Goal: Task Accomplishment & Management: Manage account settings

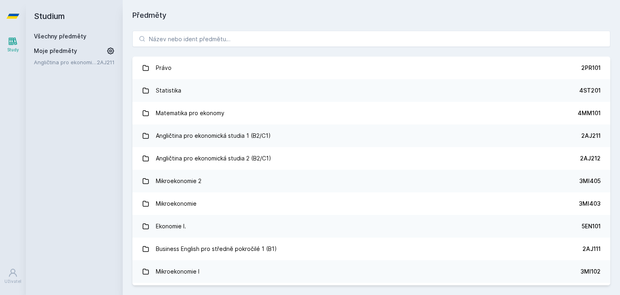
click at [322, 52] on button "Ne" at bounding box center [311, 52] width 29 height 20
click at [115, 47] on div "Studium Všechny předměty Moje předměty Angličtina pro ekonomická studia 1 (B2/C…" at bounding box center [74, 147] width 97 height 295
click at [112, 49] on icon at bounding box center [111, 51] width 8 height 8
click at [111, 63] on icon at bounding box center [111, 62] width 6 height 6
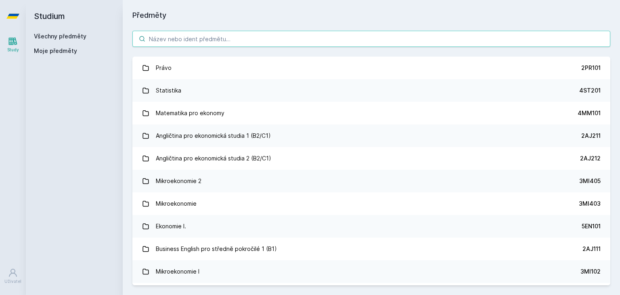
click at [152, 40] on input "search" at bounding box center [371, 39] width 478 height 16
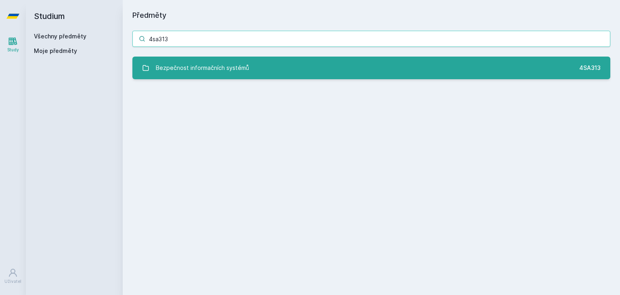
type input "4sa313"
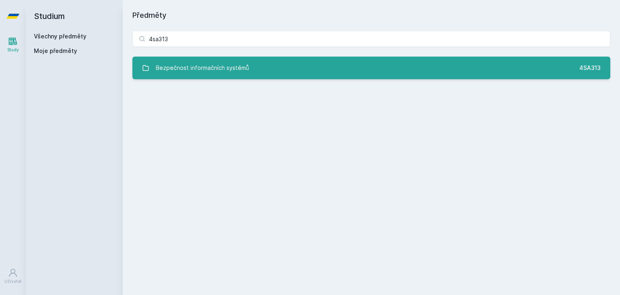
click at [181, 59] on link "Bezpečnost informačních systémů 4SA313" at bounding box center [371, 67] width 478 height 23
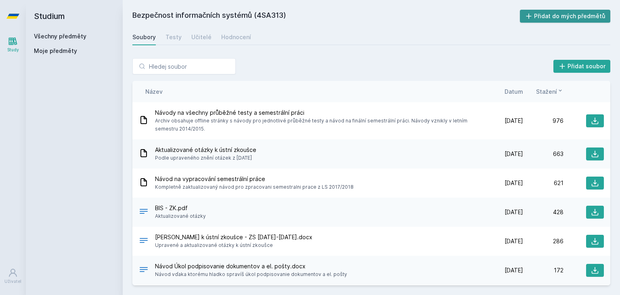
click at [564, 17] on button "Přidat do mých předmětů" at bounding box center [565, 16] width 91 height 13
click at [50, 33] on link "Všechny předměty" at bounding box center [60, 36] width 52 height 7
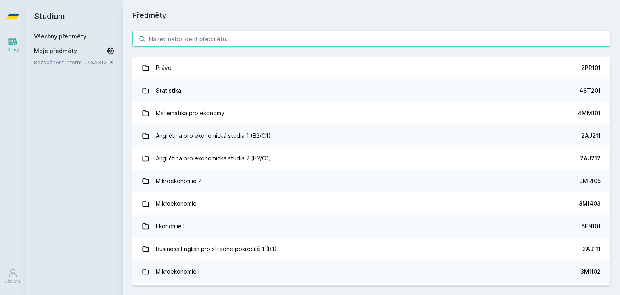
click at [176, 35] on input "search" at bounding box center [371, 39] width 478 height 16
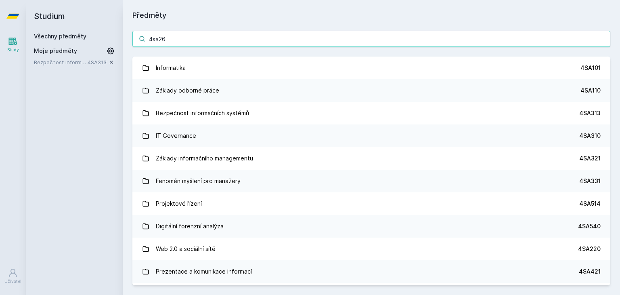
type input "4sa260"
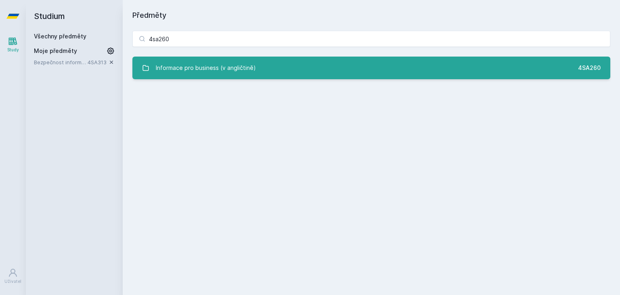
click at [298, 69] on link "Informace pro business (v angličtině) 4SA260" at bounding box center [371, 67] width 478 height 23
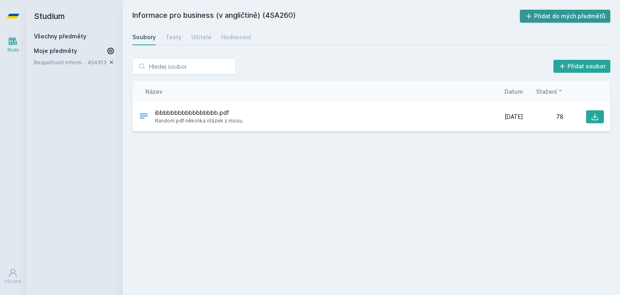
click at [544, 19] on button "Přidat do mých předmětů" at bounding box center [565, 16] width 91 height 13
click at [62, 39] on link "Všechny předměty" at bounding box center [60, 36] width 52 height 7
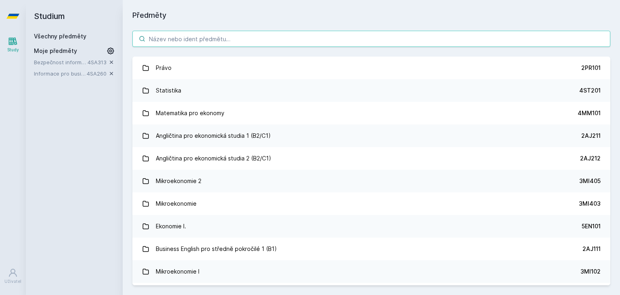
click at [179, 41] on input "search" at bounding box center [371, 39] width 478 height 16
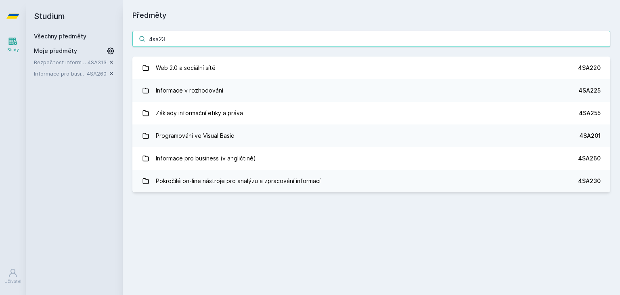
type input "4sa230"
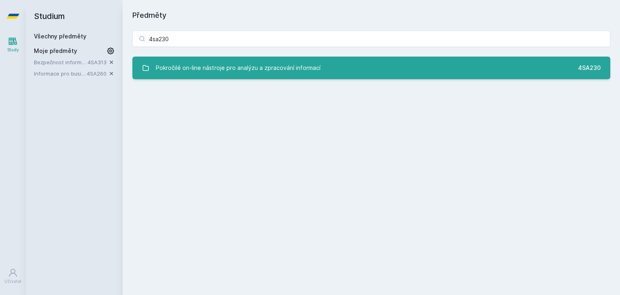
click at [200, 65] on div "Pokročilé on-line nástroje pro analýzu a zpracování informací" at bounding box center [238, 68] width 165 height 16
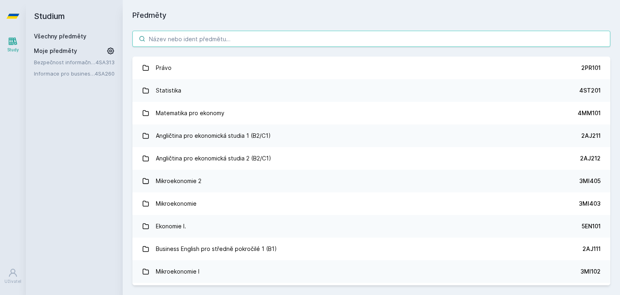
click at [242, 38] on input "search" at bounding box center [371, 39] width 478 height 16
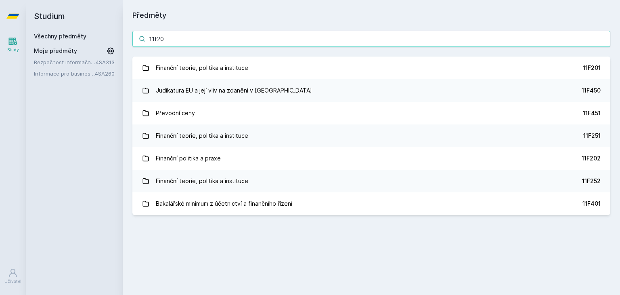
type input "11f201"
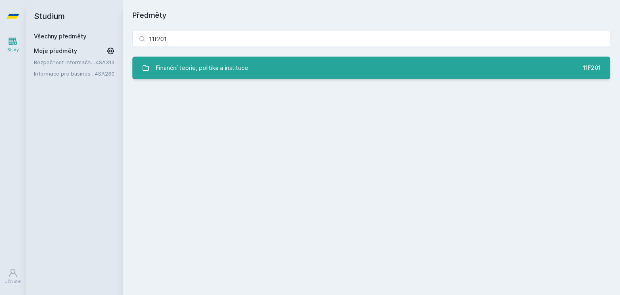
click at [244, 62] on div "Finanční teorie, politika a instituce" at bounding box center [202, 68] width 92 height 16
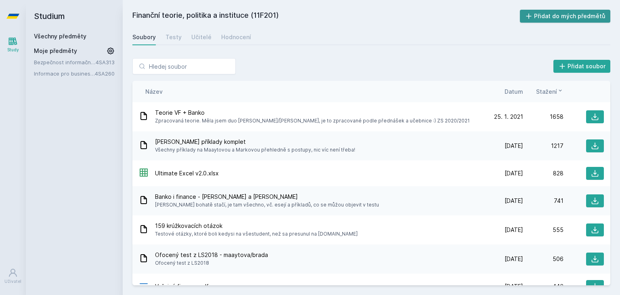
click at [550, 17] on button "Přidat do mých předmětů" at bounding box center [565, 16] width 91 height 13
click at [63, 35] on link "Všechny předměty" at bounding box center [60, 36] width 52 height 7
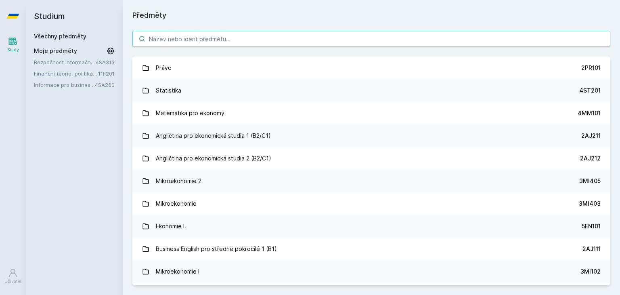
click at [205, 40] on input "search" at bounding box center [371, 39] width 478 height 16
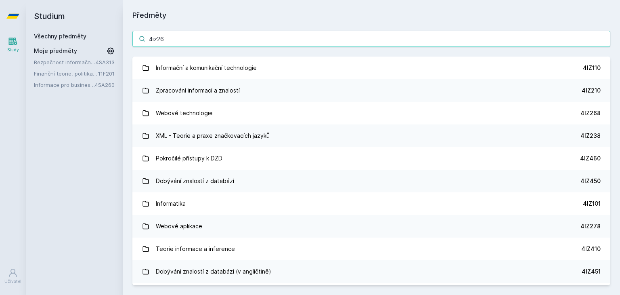
type input "4iz268"
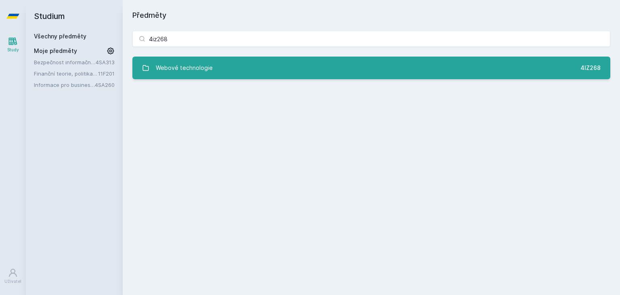
click at [305, 62] on link "Webové technologie 4IZ268" at bounding box center [371, 67] width 478 height 23
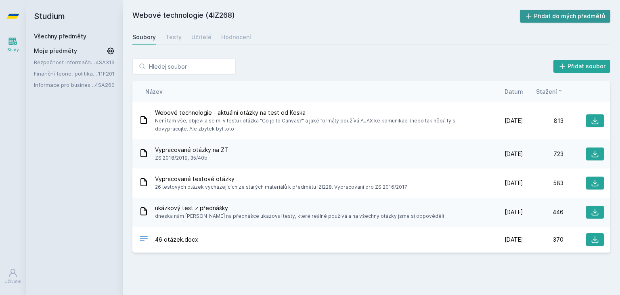
click at [546, 15] on button "Přidat do mých předmětů" at bounding box center [565, 16] width 91 height 13
